Goal: Obtain resource: Obtain resource

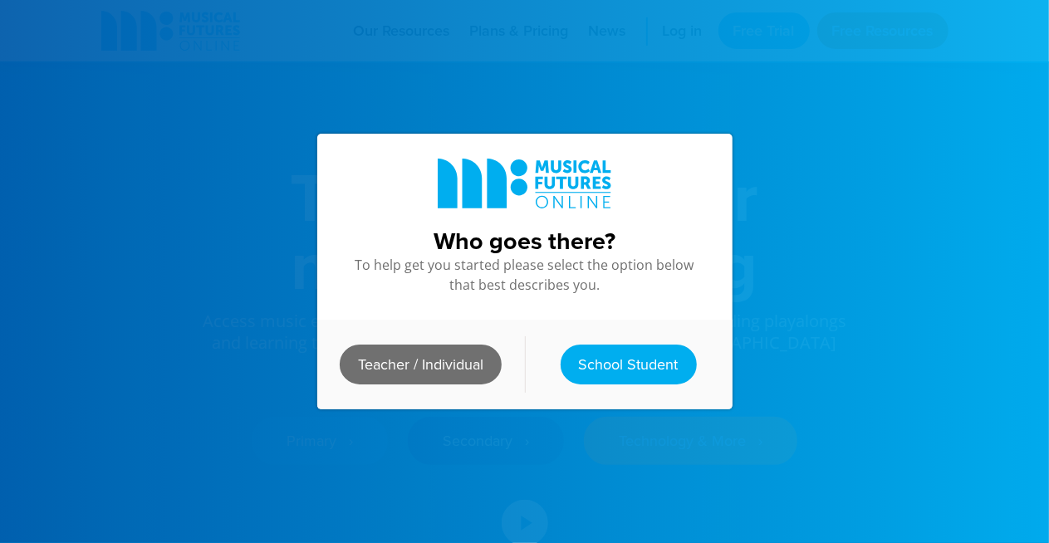
click at [448, 361] on link "Teacher / Individual" at bounding box center [421, 365] width 162 height 40
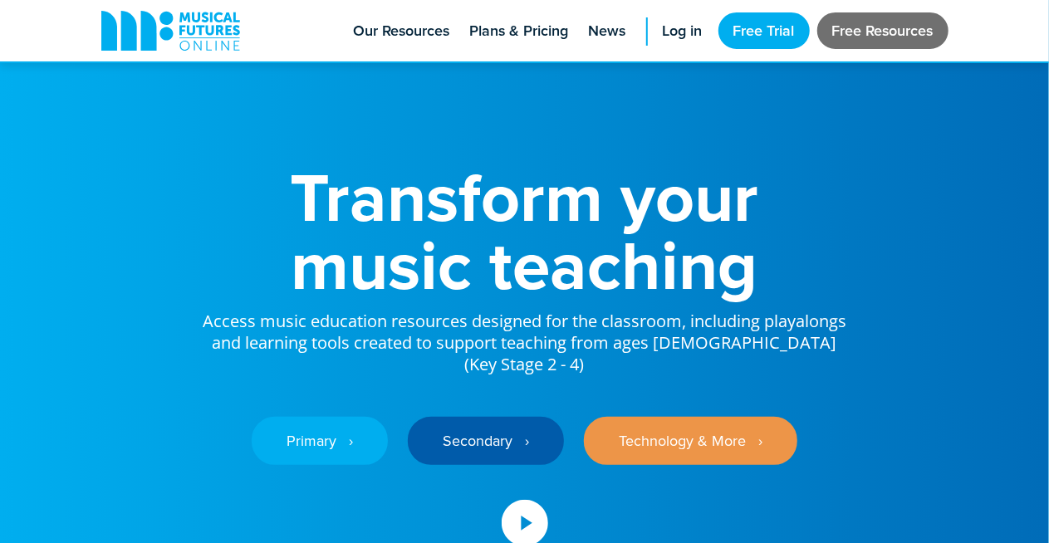
click at [876, 28] on link "Free Resources" at bounding box center [882, 30] width 131 height 37
click at [680, 28] on span "Log in" at bounding box center [683, 31] width 40 height 22
